Goal: Transaction & Acquisition: Purchase product/service

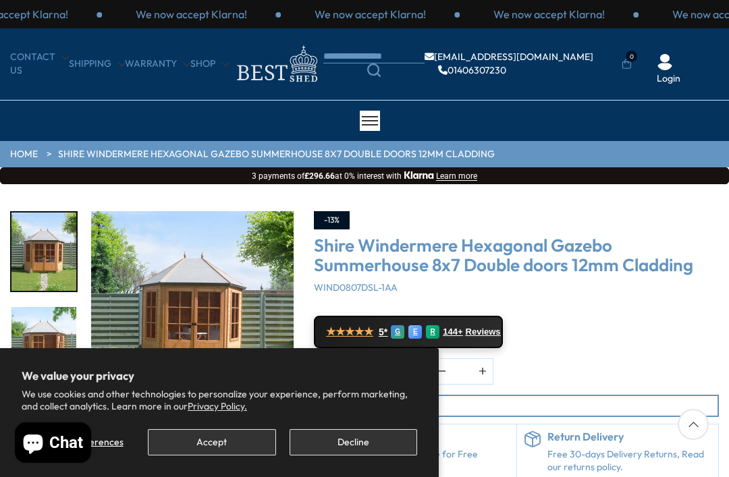
click at [336, 442] on button "Decline" at bounding box center [352, 442] width 127 height 26
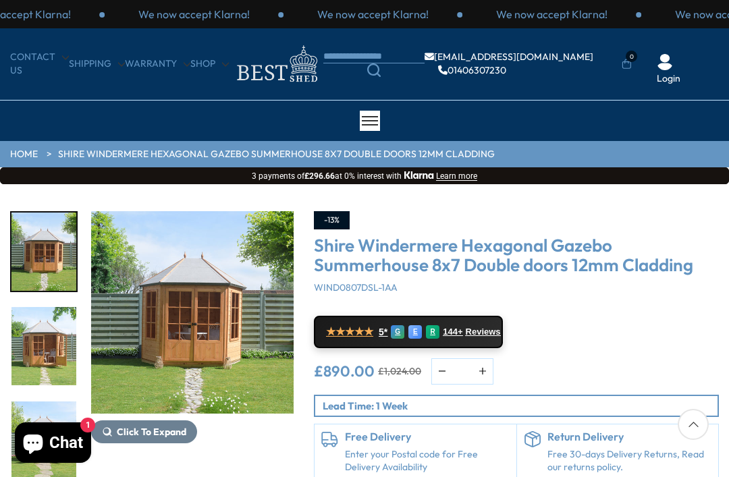
click at [50, 401] on img "3 / 14" at bounding box center [43, 440] width 65 height 78
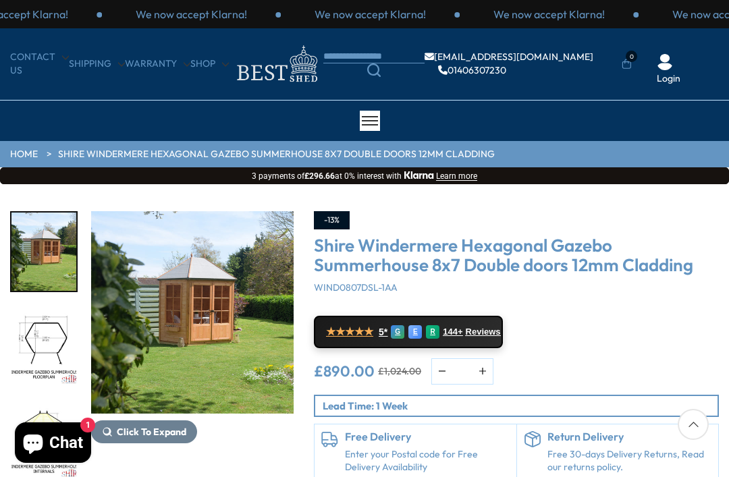
click at [42, 266] on img "4 / 14" at bounding box center [43, 251] width 65 height 78
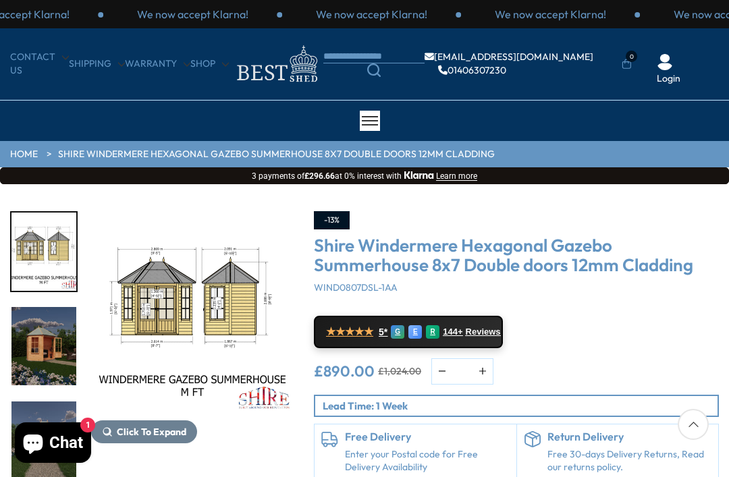
click at [38, 401] on img "9 / 14" at bounding box center [43, 440] width 65 height 78
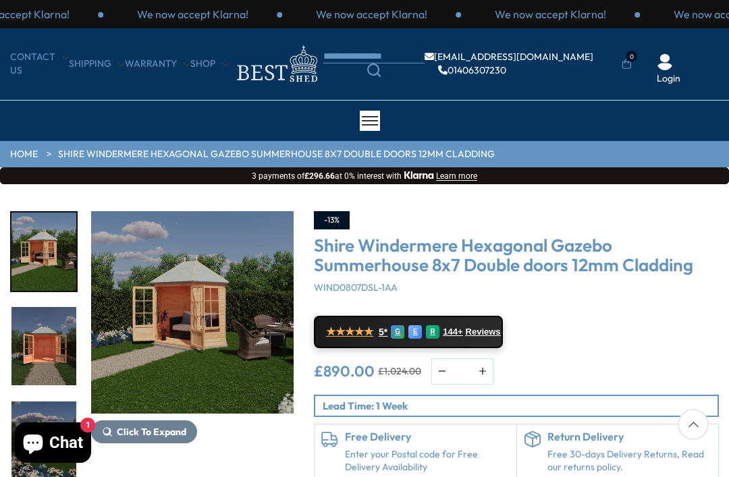
click at [44, 351] on img "11 / 14" at bounding box center [43, 346] width 65 height 78
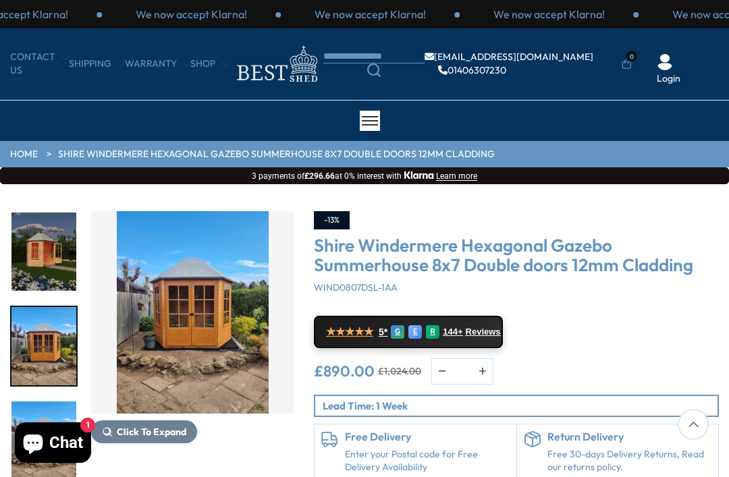
click at [40, 347] on img "13 / 14" at bounding box center [43, 346] width 65 height 78
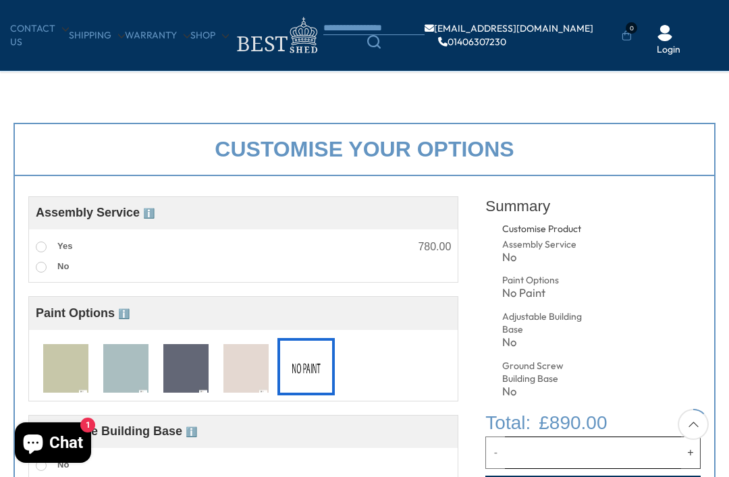
scroll to position [375, 0]
click at [130, 367] on img at bounding box center [125, 368] width 45 height 50
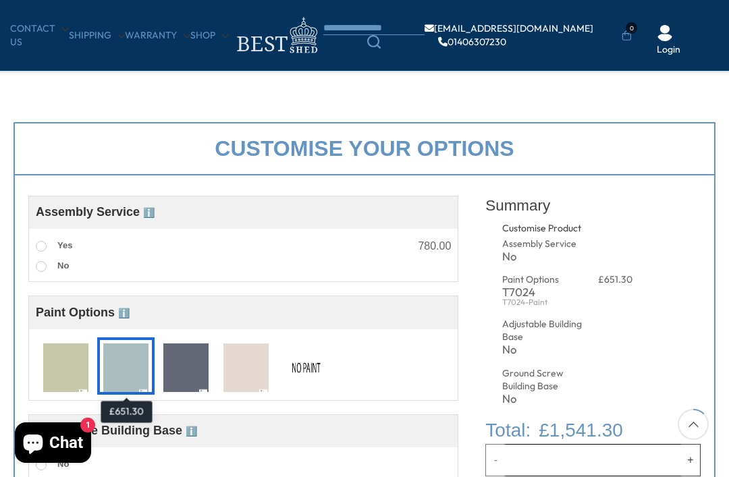
click at [300, 376] on img at bounding box center [305, 368] width 45 height 50
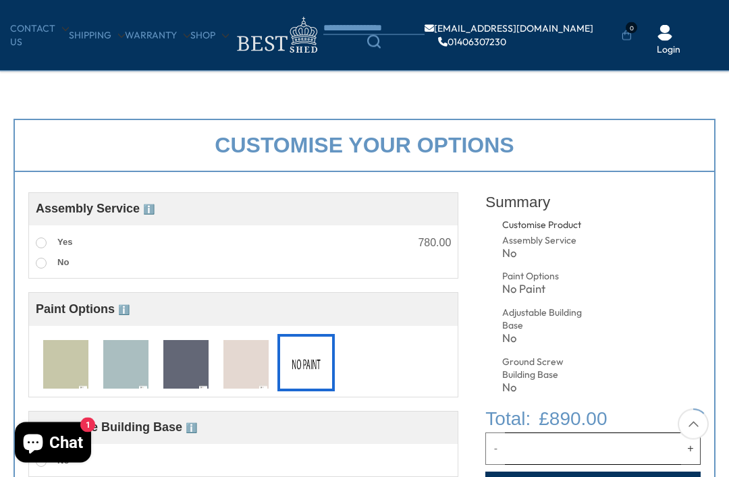
scroll to position [380, 0]
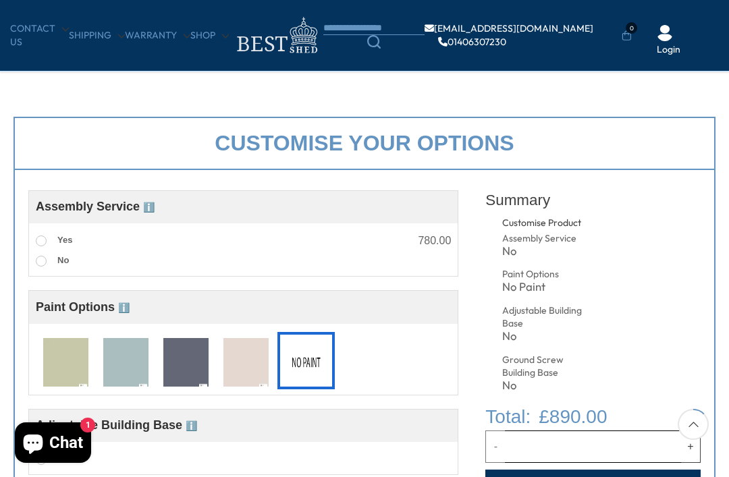
click at [36, 235] on label "Yes" at bounding box center [54, 241] width 36 height 18
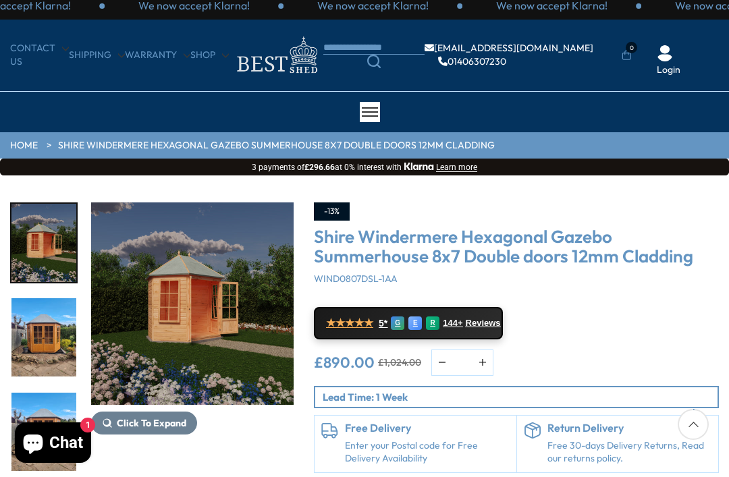
scroll to position [0, 0]
